Goal: Transaction & Acquisition: Purchase product/service

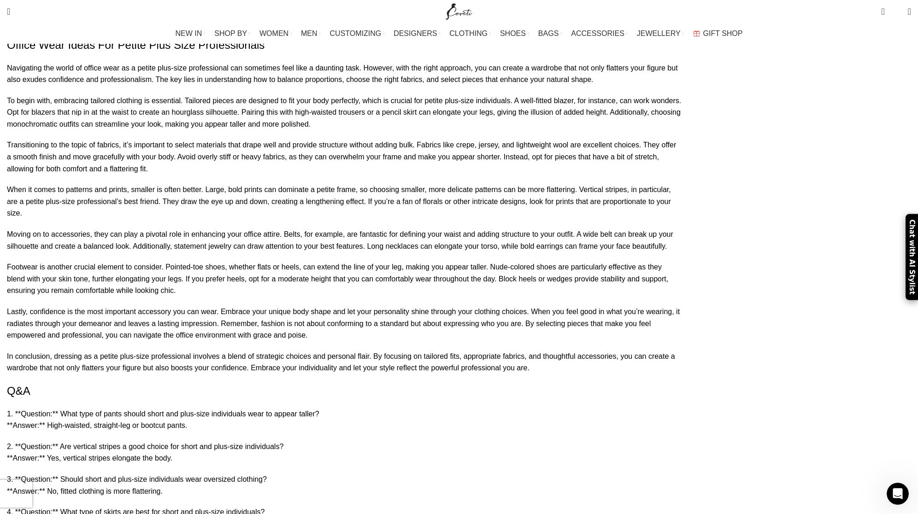
scroll to position [4206, 0]
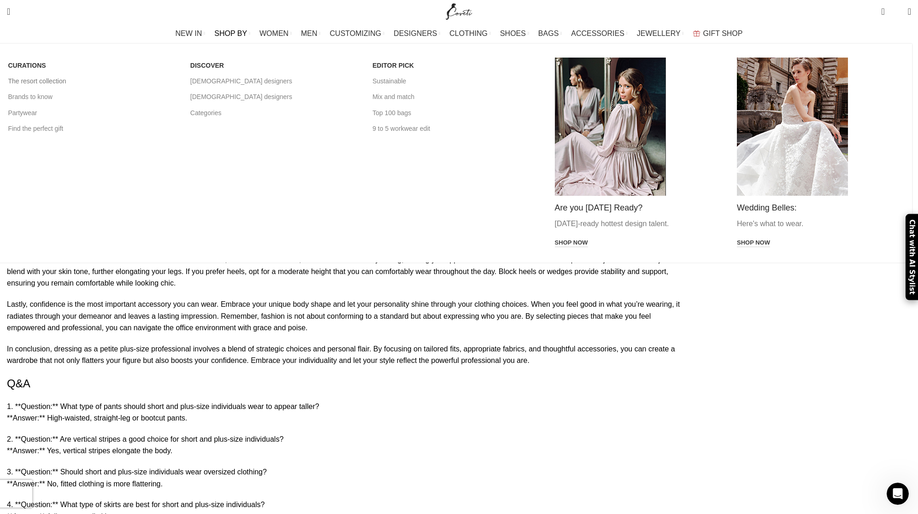
click at [176, 81] on link "The resort collection" at bounding box center [92, 81] width 168 height 16
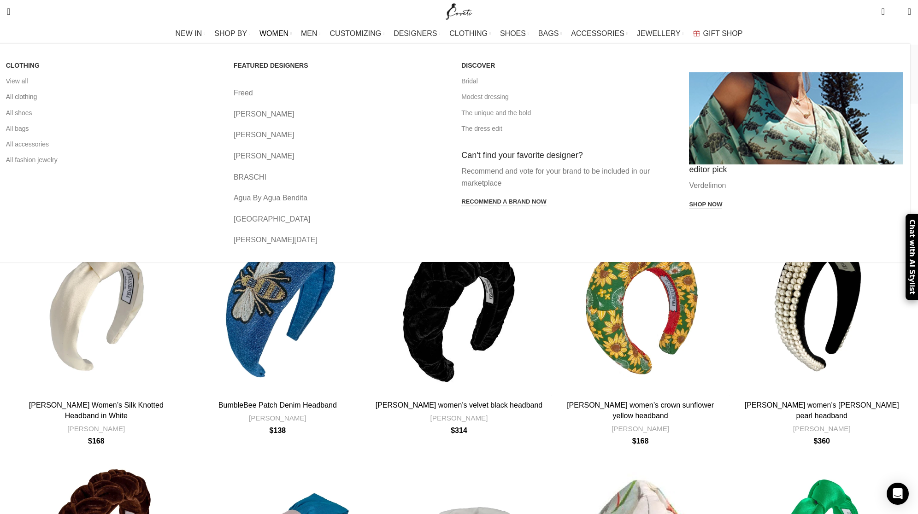
click at [203, 94] on link "All clothing" at bounding box center [113, 97] width 214 height 16
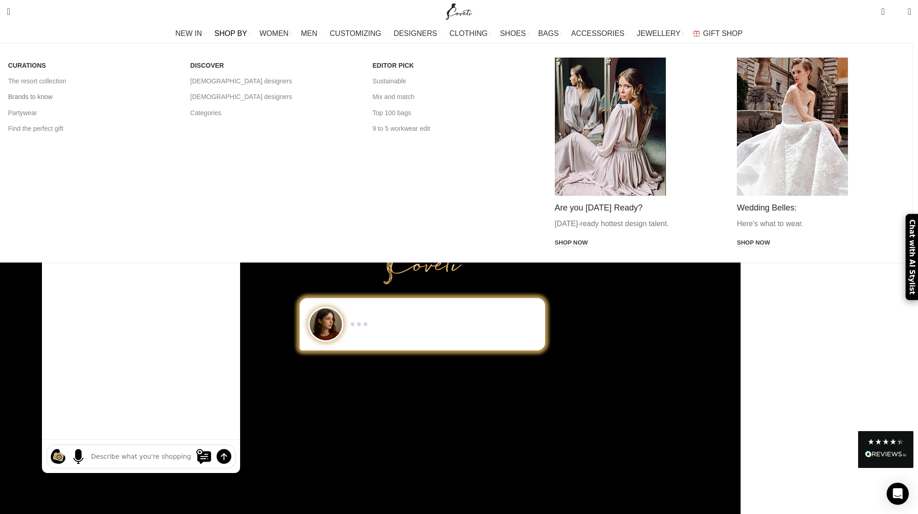
click at [176, 95] on link "Brands to know" at bounding box center [92, 97] width 168 height 16
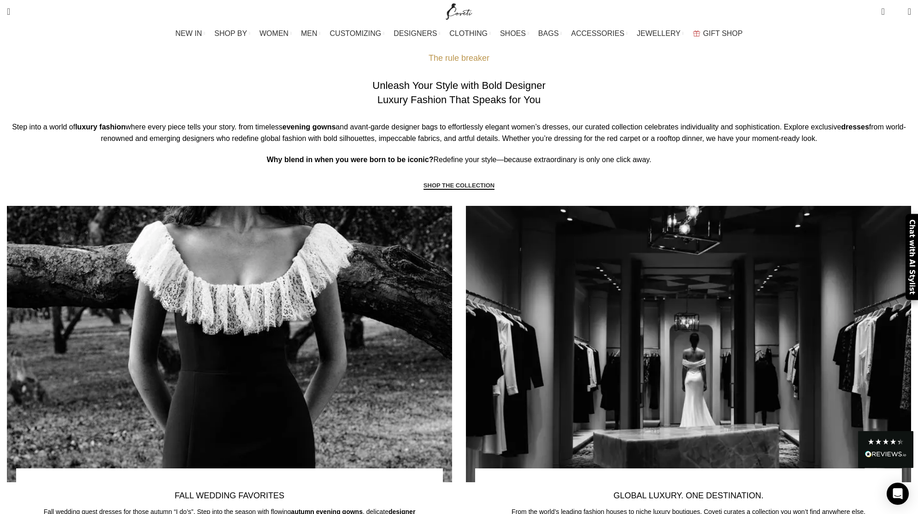
scroll to position [743, 0]
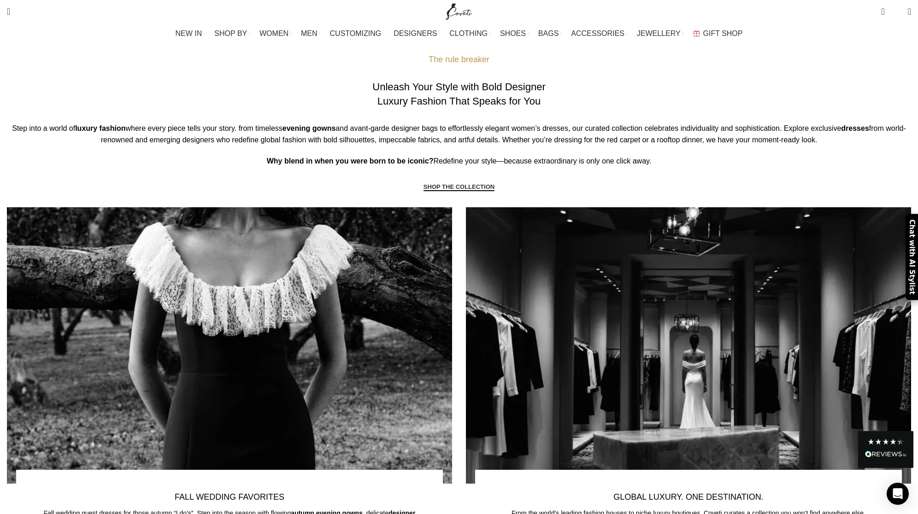
click at [463, 192] on link "SHOP THE COLLECTION" at bounding box center [458, 187] width 71 height 8
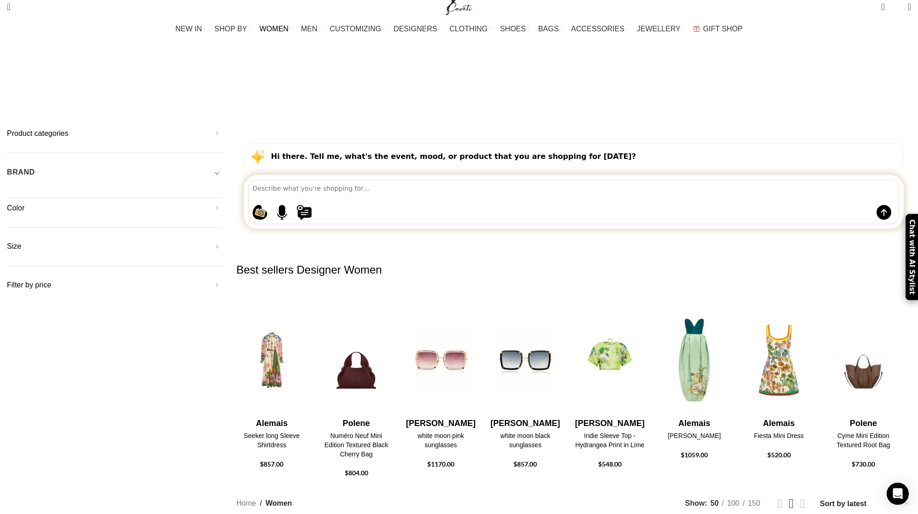
click at [223, 241] on h5 "Size" at bounding box center [115, 246] width 216 height 10
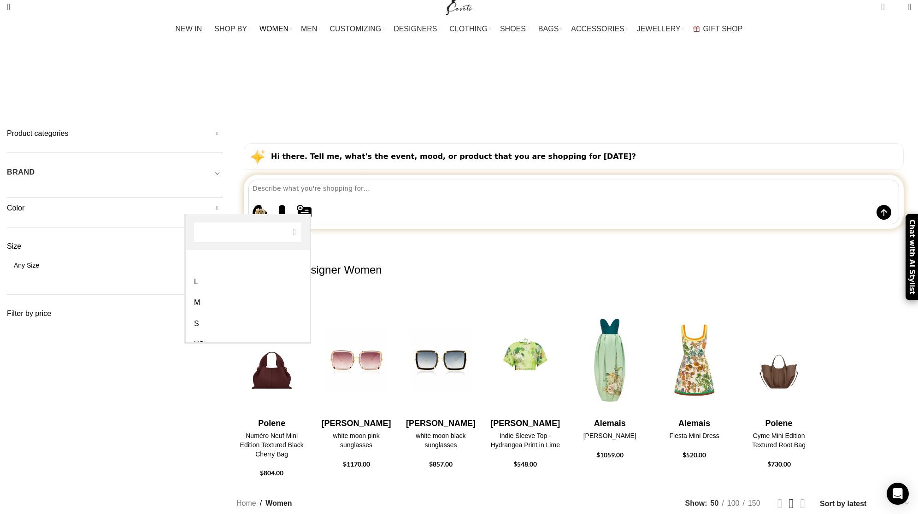
click at [223, 261] on span at bounding box center [212, 270] width 19 height 19
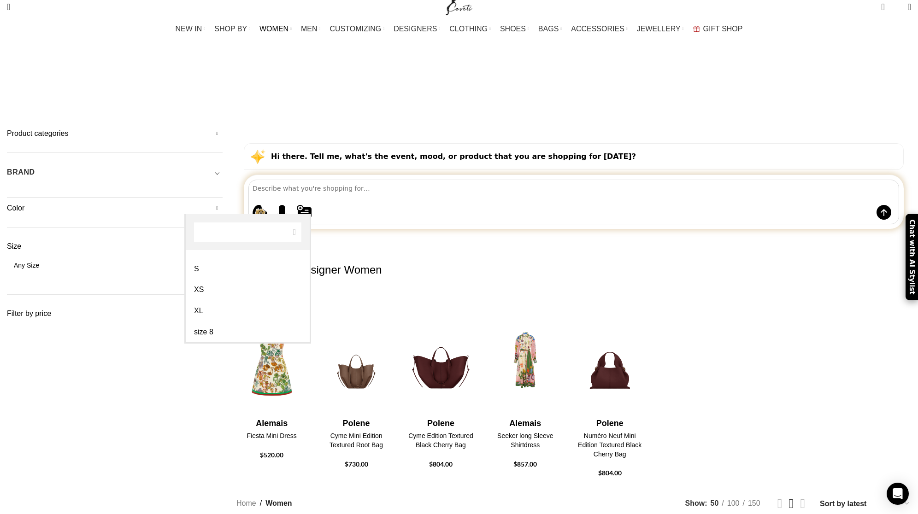
scroll to position [68, 0]
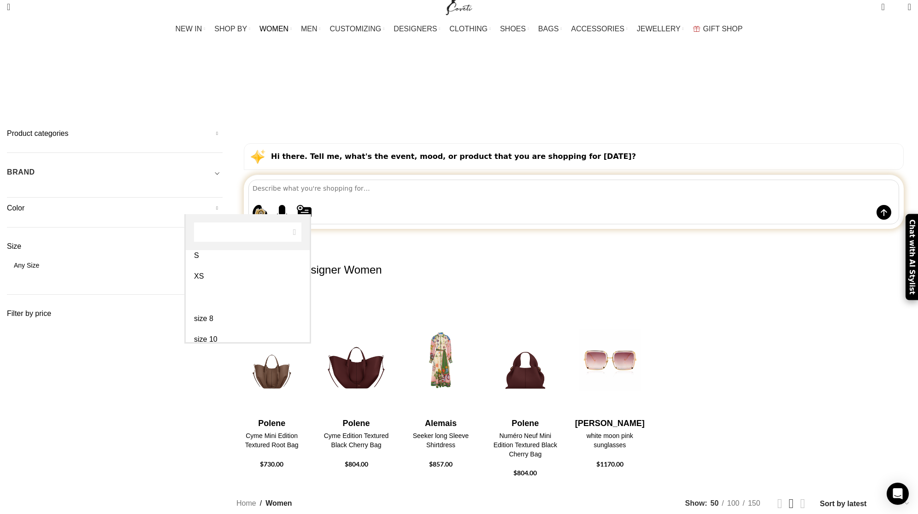
select select "xl"
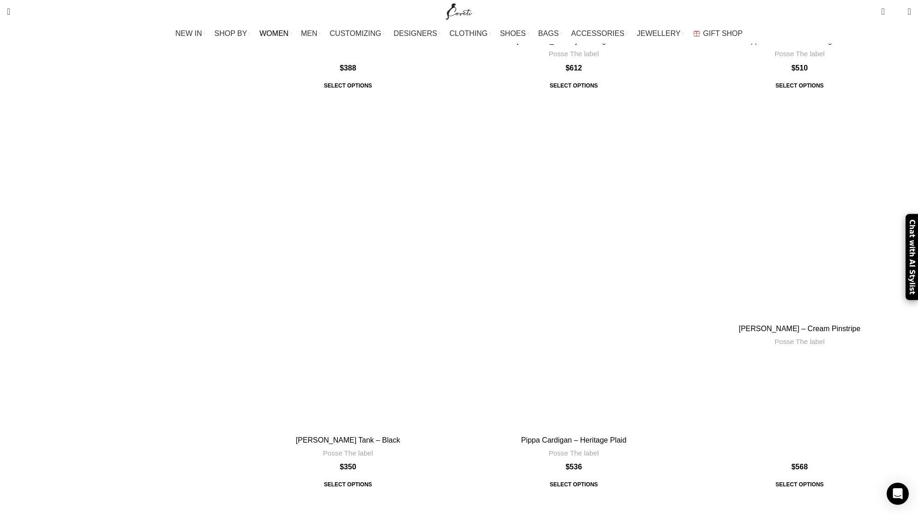
scroll to position [2396, 0]
